Goal: Information Seeking & Learning: Learn about a topic

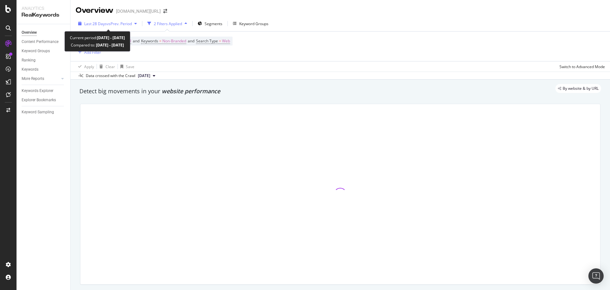
click at [128, 22] on span "vs Prev. Period" at bounding box center [119, 23] width 25 height 5
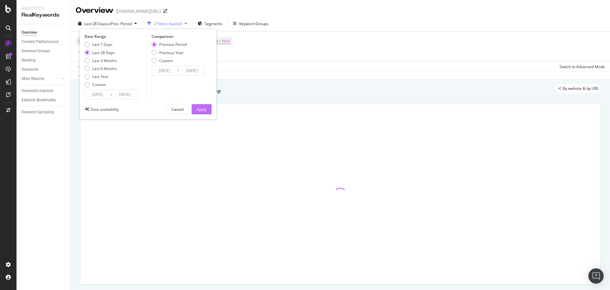
click at [197, 110] on div "Apply" at bounding box center [202, 108] width 10 height 5
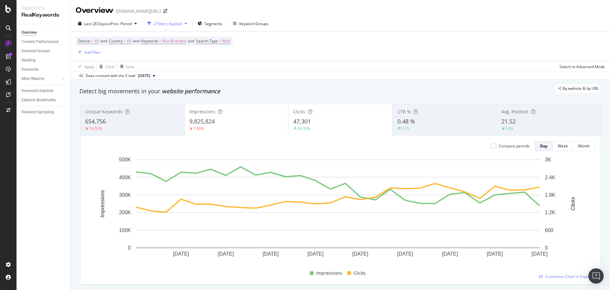
click at [164, 47] on div "Device = All and Country = All and Keywords = Non-Branded and Search Type = Web…" at bounding box center [154, 46] width 157 height 19
click at [166, 46] on div "Device = All and Country = All and Keywords = Non-Branded and Search Type = Web…" at bounding box center [154, 46] width 157 height 19
click at [168, 45] on span "Non-Branded" at bounding box center [174, 41] width 24 height 9
click at [167, 57] on span "Non-Branded" at bounding box center [163, 55] width 26 height 5
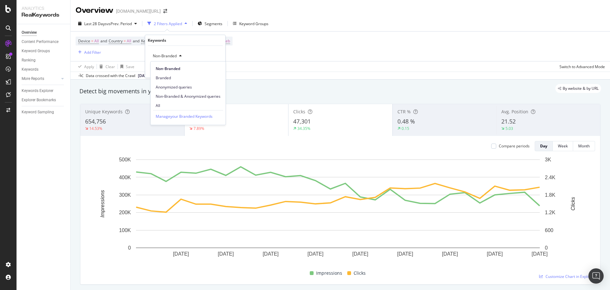
click at [175, 95] on span "Non-Branded & Anonymized queries" at bounding box center [188, 96] width 65 height 6
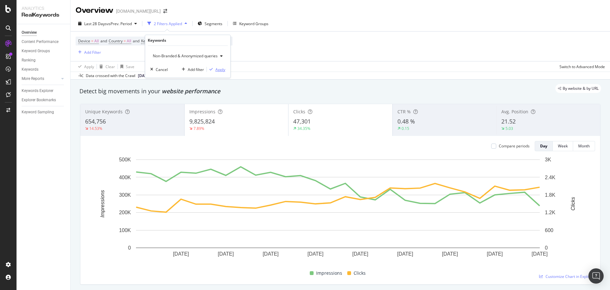
click at [222, 71] on div "Apply" at bounding box center [221, 69] width 10 height 5
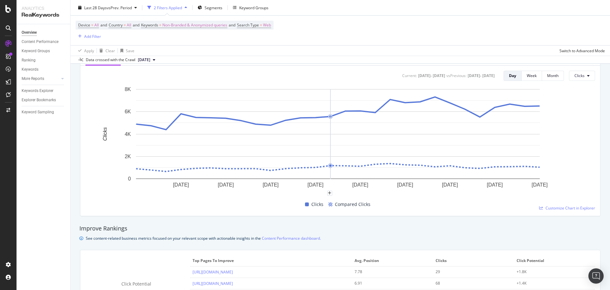
scroll to position [409, 0]
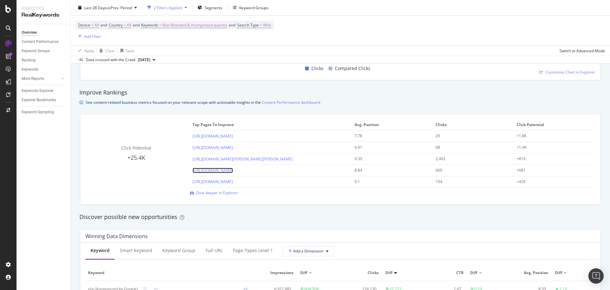
drag, startPoint x: 280, startPoint y: 170, endPoint x: 291, endPoint y: 126, distance: 46.0
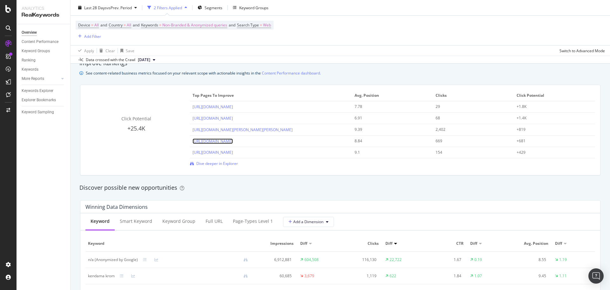
scroll to position [472, 0]
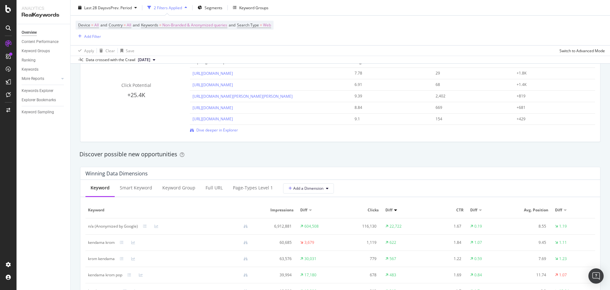
click at [280, 142] on div "Click Potential +25.4K Top pages to improve Avg. Position Clicks Click Potentia…" at bounding box center [340, 96] width 528 height 101
click at [275, 148] on div "Discover possible new opportunities" at bounding box center [340, 154] width 528 height 15
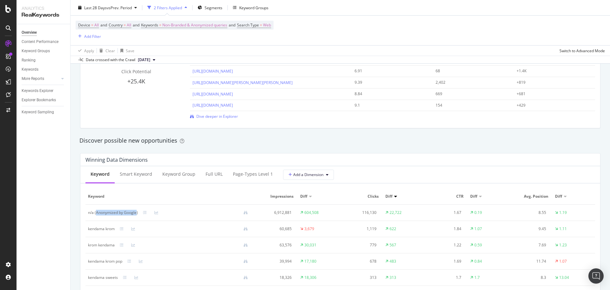
drag, startPoint x: 96, startPoint y: 212, endPoint x: 137, endPoint y: 212, distance: 41.0
click at [137, 212] on div "n/a (Anonymized by Google)" at bounding box center [113, 212] width 50 height 6
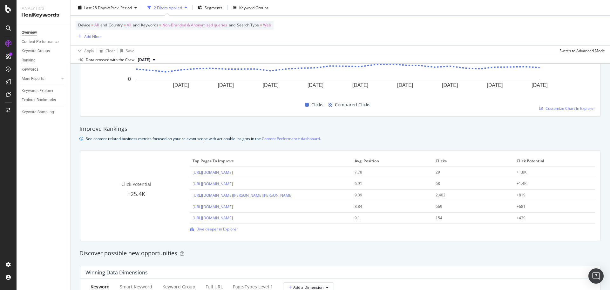
scroll to position [352, 0]
